Goal: Task Accomplishment & Management: Manage account settings

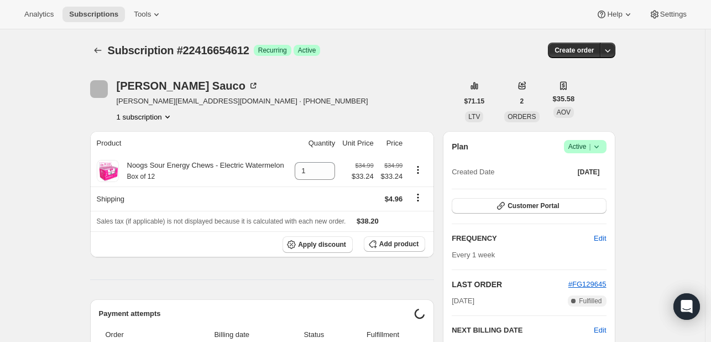
scroll to position [48, 0]
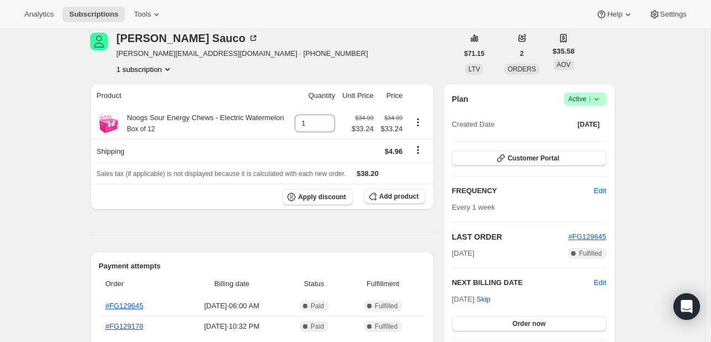
click at [604, 97] on span "Success Active |" at bounding box center [585, 98] width 43 height 13
click at [562, 144] on span "Cancel subscription" at bounding box center [588, 139] width 62 height 11
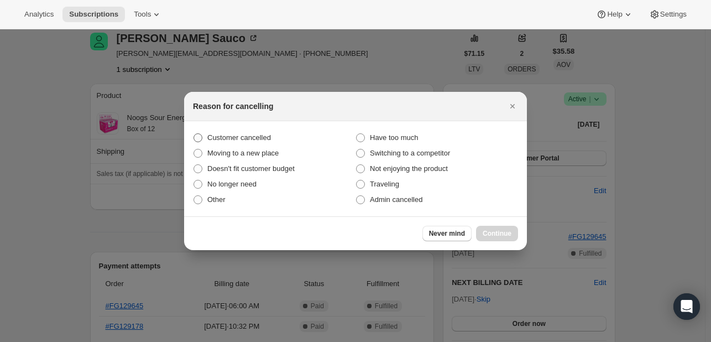
click at [234, 137] on span "Customer cancelled" at bounding box center [239, 137] width 64 height 8
click at [194, 134] on input "Customer cancelled" at bounding box center [194, 133] width 1 height 1
radio input "true"
click at [479, 231] on button "Continue" at bounding box center [497, 233] width 42 height 15
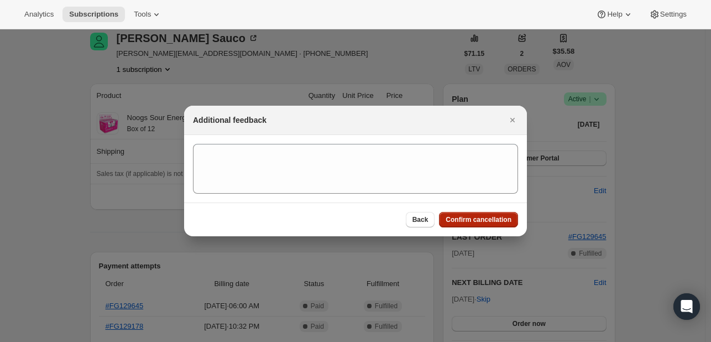
click at [482, 223] on span "Confirm cancellation" at bounding box center [479, 219] width 66 height 9
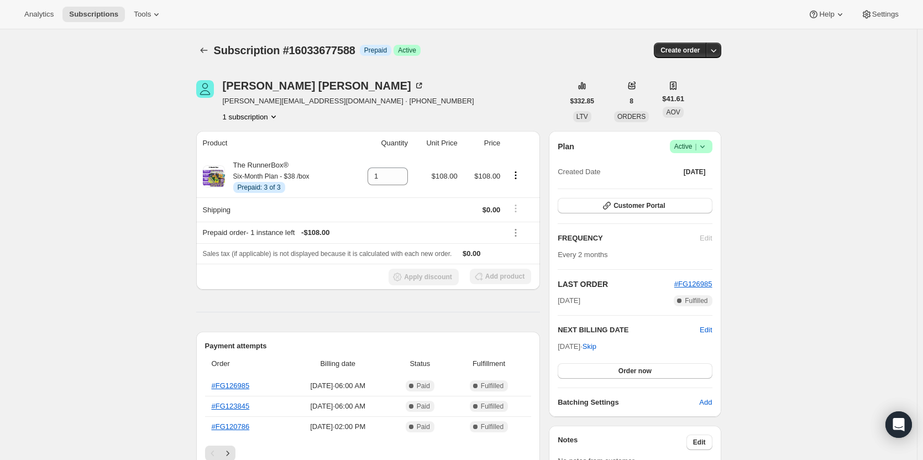
click at [705, 147] on icon at bounding box center [702, 146] width 11 height 11
click at [521, 179] on icon "Product actions" at bounding box center [515, 175] width 11 height 11
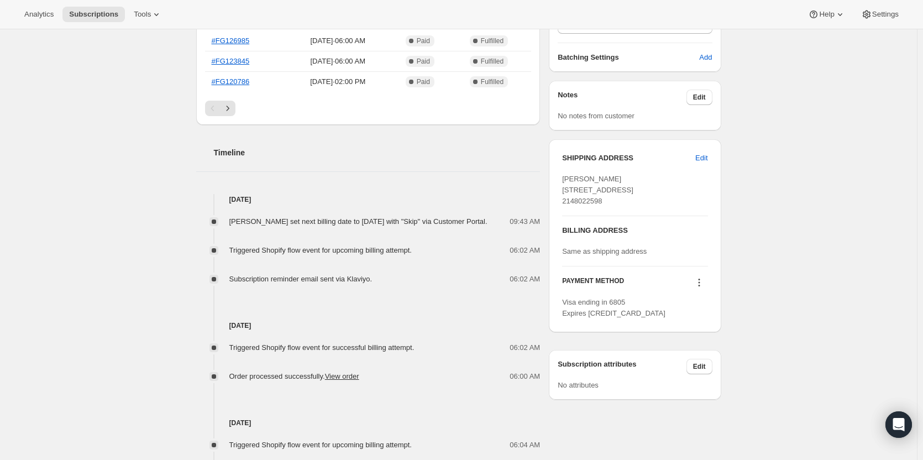
scroll to position [343, 0]
